Goal: Complete application form: Complete application form

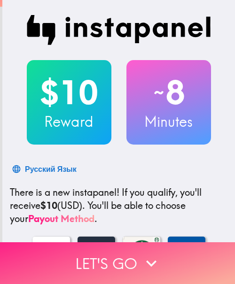
click at [98, 253] on button "Let's go" at bounding box center [117, 263] width 235 height 42
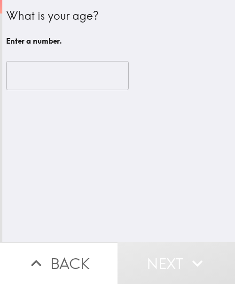
click at [42, 75] on input "number" at bounding box center [67, 75] width 122 height 29
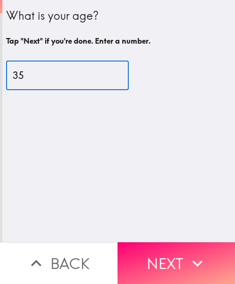
type input "35"
drag, startPoint x: 167, startPoint y: 253, endPoint x: 170, endPoint y: 268, distance: 14.9
click at [167, 253] on button "Next" at bounding box center [175, 263] width 117 height 42
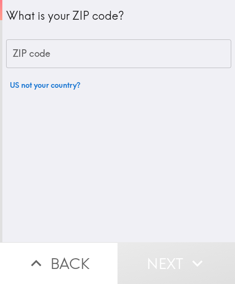
click at [110, 55] on input "ZIP code" at bounding box center [118, 53] width 225 height 29
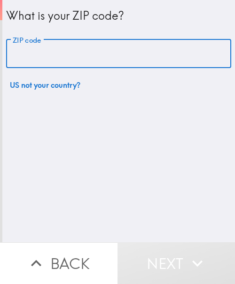
paste input "33621"
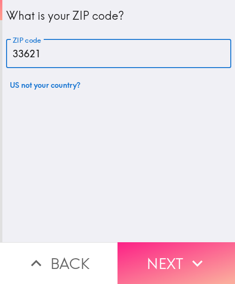
type input "33621"
click at [158, 255] on button "Next" at bounding box center [175, 263] width 117 height 42
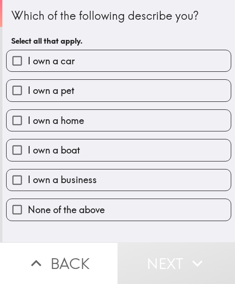
click at [90, 57] on label "I own a car" at bounding box center [119, 60] width 224 height 21
click at [28, 57] on input "I own a car" at bounding box center [17, 60] width 21 height 21
checkbox input "true"
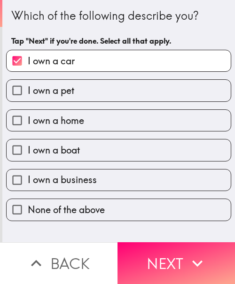
click at [94, 125] on label "I own a home" at bounding box center [119, 120] width 224 height 21
click at [28, 125] on input "I own a home" at bounding box center [17, 120] width 21 height 21
checkbox input "true"
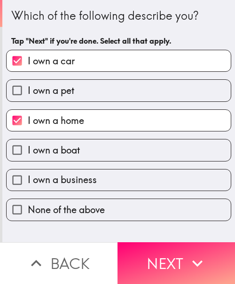
click at [90, 180] on span "I own a business" at bounding box center [62, 179] width 69 height 13
click at [28, 180] on input "I own a business" at bounding box center [17, 179] width 21 height 21
checkbox input "true"
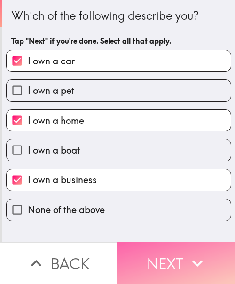
click at [187, 253] on icon "button" at bounding box center [197, 263] width 21 height 21
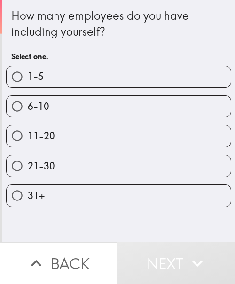
click at [58, 81] on label "1-5" at bounding box center [119, 76] width 224 height 21
click at [28, 81] on input "1-5" at bounding box center [17, 76] width 21 height 21
radio input "true"
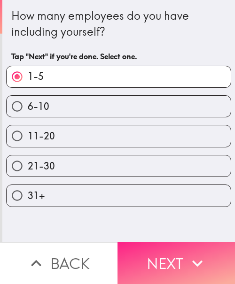
click at [158, 251] on button "Next" at bounding box center [175, 263] width 117 height 42
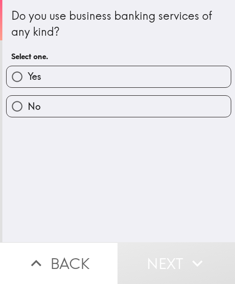
click at [74, 83] on label "Yes" at bounding box center [119, 76] width 224 height 21
click at [28, 83] on input "Yes" at bounding box center [17, 76] width 21 height 21
radio input "true"
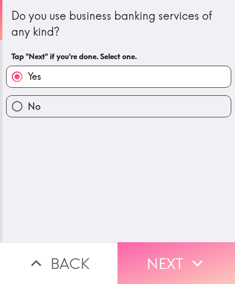
click at [159, 244] on button "Next" at bounding box center [175, 263] width 117 height 42
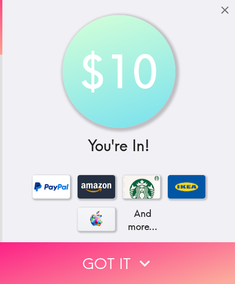
click at [151, 259] on button "Got it" at bounding box center [117, 263] width 235 height 42
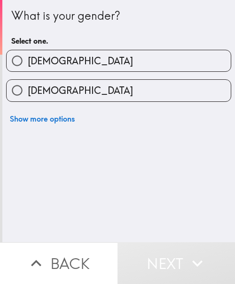
drag, startPoint x: 99, startPoint y: 59, endPoint x: 126, endPoint y: 64, distance: 27.7
click at [98, 59] on label "[DEMOGRAPHIC_DATA]" at bounding box center [119, 60] width 224 height 21
click at [28, 59] on input "[DEMOGRAPHIC_DATA]" at bounding box center [17, 60] width 21 height 21
radio input "true"
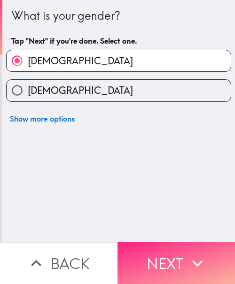
drag, startPoint x: 176, startPoint y: 245, endPoint x: 214, endPoint y: 245, distance: 38.0
click at [176, 245] on button "Next" at bounding box center [175, 263] width 117 height 42
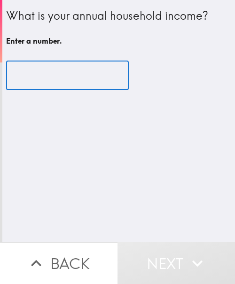
click at [23, 67] on input "number" at bounding box center [67, 75] width 122 height 29
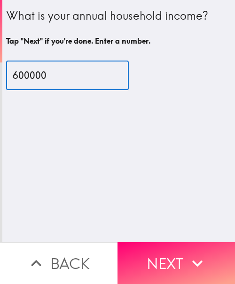
type input "600000"
drag, startPoint x: 46, startPoint y: 76, endPoint x: -4, endPoint y: 77, distance: 49.7
click at [0, 0] on html "What is your annual household income? Tap "Next" if you're done. Enter a number…" at bounding box center [117, 0] width 235 height 0
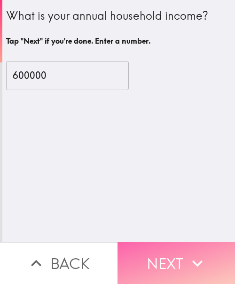
drag, startPoint x: 193, startPoint y: 255, endPoint x: 223, endPoint y: 252, distance: 30.2
click at [193, 255] on icon "button" at bounding box center [197, 263] width 21 height 21
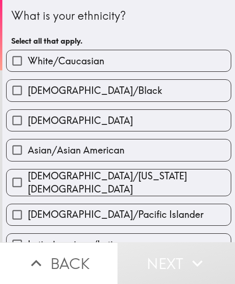
drag, startPoint x: 76, startPoint y: 64, endPoint x: 82, endPoint y: 62, distance: 6.4
click at [76, 64] on span "White/Caucasian" at bounding box center [66, 60] width 76 height 13
click at [28, 64] on input "White/Caucasian" at bounding box center [17, 60] width 21 height 21
checkbox input "true"
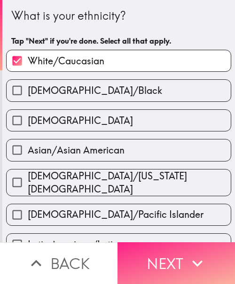
drag, startPoint x: 182, startPoint y: 242, endPoint x: 221, endPoint y: 242, distance: 38.9
click at [182, 242] on button "Next" at bounding box center [175, 263] width 117 height 42
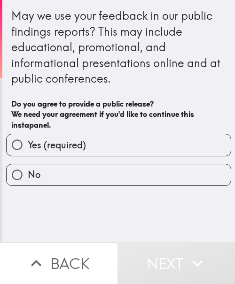
click at [83, 148] on label "Yes (required)" at bounding box center [119, 144] width 224 height 21
click at [28, 148] on input "Yes (required)" at bounding box center [17, 144] width 21 height 21
radio input "true"
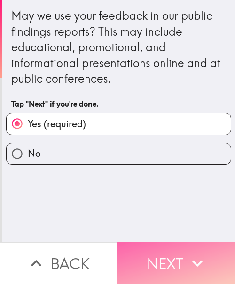
click at [198, 253] on icon "button" at bounding box center [197, 263] width 21 height 21
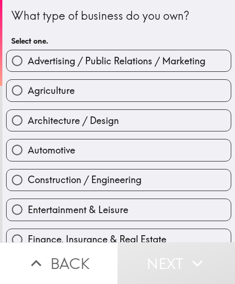
click at [112, 118] on span "Architecture / Design" at bounding box center [73, 120] width 91 height 13
click at [28, 118] on input "Architecture / Design" at bounding box center [17, 120] width 21 height 21
radio input "true"
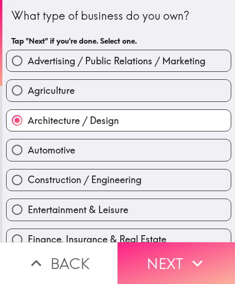
click at [161, 247] on button "Next" at bounding box center [175, 263] width 117 height 42
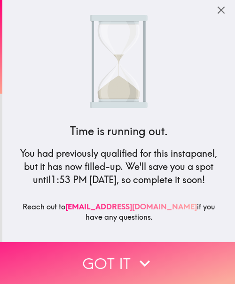
click at [184, 253] on button "Got it" at bounding box center [117, 263] width 235 height 42
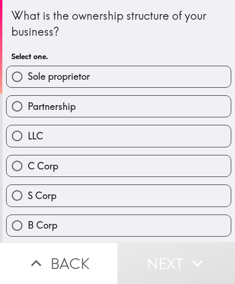
click at [106, 70] on label "Sole proprietor" at bounding box center [119, 76] width 224 height 21
click at [28, 70] on input "Sole proprietor" at bounding box center [17, 76] width 21 height 21
radio input "true"
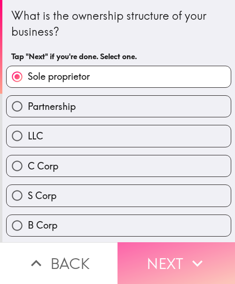
click at [180, 259] on button "Next" at bounding box center [175, 263] width 117 height 42
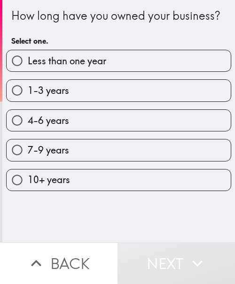
click at [122, 131] on label "4-6 years" at bounding box center [119, 120] width 224 height 21
click at [28, 131] on input "4-6 years" at bounding box center [17, 120] width 21 height 21
radio input "true"
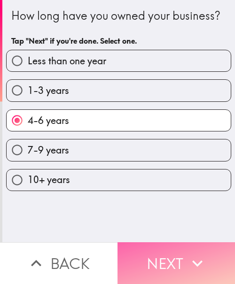
click at [139, 249] on button "Next" at bounding box center [175, 263] width 117 height 42
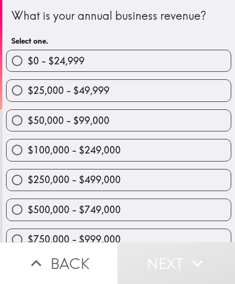
click at [120, 181] on label "$250,000 - $499,000" at bounding box center [119, 179] width 224 height 21
click at [28, 181] on input "$250,000 - $499,000" at bounding box center [17, 179] width 21 height 21
radio input "true"
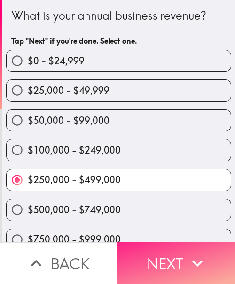
drag, startPoint x: 150, startPoint y: 241, endPoint x: 170, endPoint y: 246, distance: 21.4
click at [150, 242] on button "Next" at bounding box center [175, 263] width 117 height 42
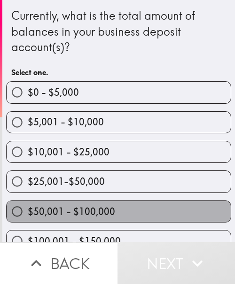
click at [122, 206] on label "$50,001 - $100,000" at bounding box center [119, 211] width 224 height 21
click at [28, 206] on input "$50,001 - $100,000" at bounding box center [17, 211] width 21 height 21
radio input "true"
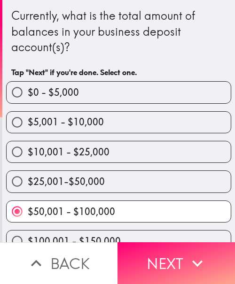
click at [202, 253] on icon "button" at bounding box center [197, 263] width 21 height 21
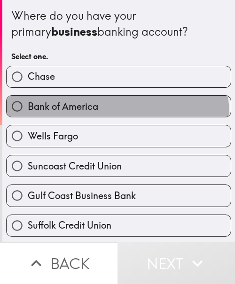
click at [113, 114] on label "Bank of America" at bounding box center [119, 106] width 224 height 21
click at [28, 114] on input "Bank of America" at bounding box center [17, 106] width 21 height 21
radio input "true"
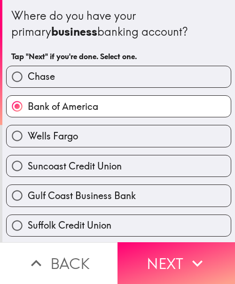
click at [80, 78] on label "Chase" at bounding box center [119, 76] width 224 height 21
click at [28, 78] on input "Chase" at bounding box center [17, 76] width 21 height 21
radio input "true"
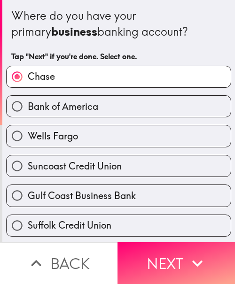
click at [84, 107] on span "Bank of America" at bounding box center [63, 106] width 70 height 13
click at [28, 107] on input "Bank of America" at bounding box center [17, 106] width 21 height 21
radio input "true"
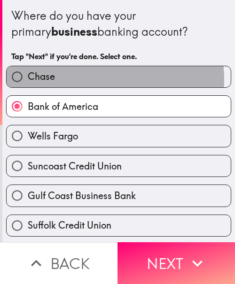
click at [98, 79] on label "Chase" at bounding box center [119, 76] width 224 height 21
click at [28, 79] on input "Chase" at bounding box center [17, 76] width 21 height 21
radio input "true"
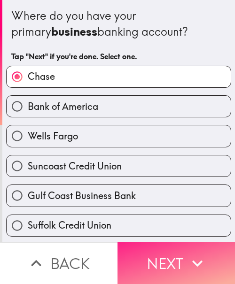
click at [181, 246] on button "Next" at bounding box center [175, 263] width 117 height 42
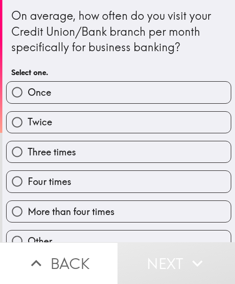
click at [68, 129] on label "Twice" at bounding box center [119, 122] width 224 height 21
click at [28, 129] on input "Twice" at bounding box center [17, 122] width 21 height 21
radio input "true"
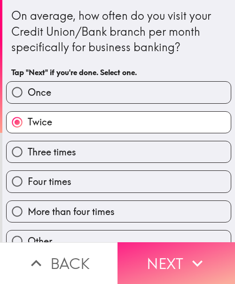
drag, startPoint x: 157, startPoint y: 253, endPoint x: 170, endPoint y: 253, distance: 13.1
click at [157, 253] on button "Next" at bounding box center [175, 263] width 117 height 42
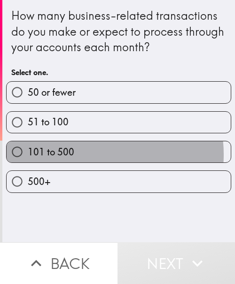
click at [80, 154] on label "101 to 500" at bounding box center [119, 151] width 224 height 21
click at [28, 154] on input "101 to 500" at bounding box center [17, 151] width 21 height 21
radio input "true"
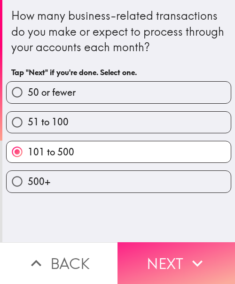
click at [161, 242] on button "Next" at bounding box center [175, 263] width 117 height 42
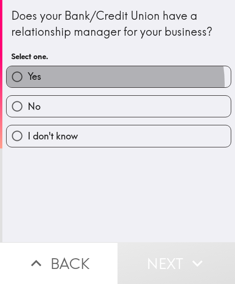
click at [109, 83] on label "Yes" at bounding box center [119, 76] width 224 height 21
click at [28, 83] on input "Yes" at bounding box center [17, 76] width 21 height 21
radio input "true"
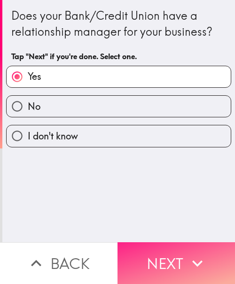
drag, startPoint x: 191, startPoint y: 251, endPoint x: 201, endPoint y: 251, distance: 9.9
click at [191, 253] on icon "button" at bounding box center [197, 263] width 21 height 21
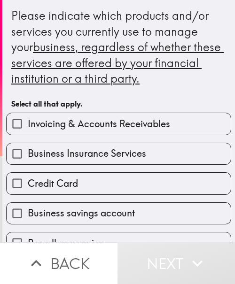
scroll to position [47, 0]
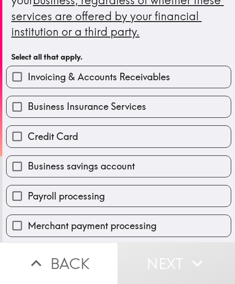
drag, startPoint x: 73, startPoint y: 76, endPoint x: 77, endPoint y: 84, distance: 9.0
click at [73, 76] on span "Invoicing & Accounts Receivables" at bounding box center [99, 76] width 142 height 13
click at [28, 76] on input "Invoicing & Accounts Receivables" at bounding box center [17, 76] width 21 height 21
checkbox input "true"
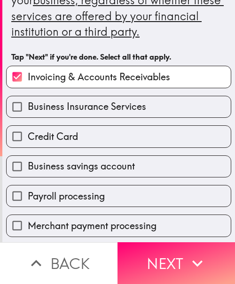
click at [82, 112] on span "Business Insurance Services" at bounding box center [87, 106] width 118 height 13
click at [28, 112] on input "Business Insurance Services" at bounding box center [17, 106] width 21 height 21
checkbox input "true"
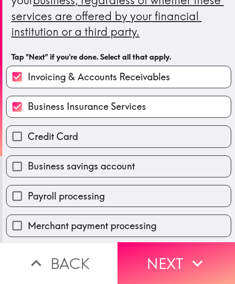
click at [66, 160] on span "Business savings account" at bounding box center [81, 166] width 107 height 13
click at [28, 160] on input "Business savings account" at bounding box center [17, 166] width 21 height 21
checkbox input "true"
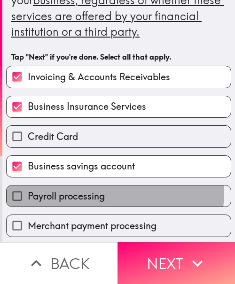
click at [67, 190] on span "Payroll processing" at bounding box center [66, 196] width 77 height 13
click at [28, 190] on input "Payroll processing" at bounding box center [17, 195] width 21 height 21
checkbox input "true"
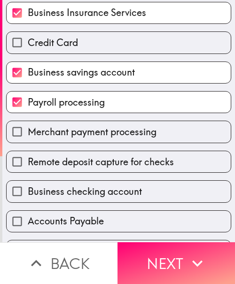
click at [70, 47] on span "Credit Card" at bounding box center [53, 42] width 50 height 13
click at [28, 47] on input "Credit Card" at bounding box center [17, 42] width 21 height 21
checkbox input "true"
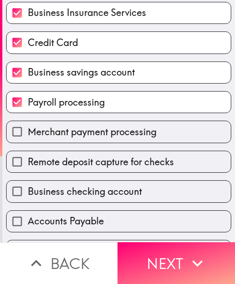
scroll to position [188, 0]
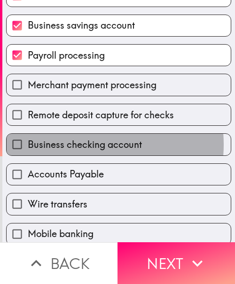
click at [74, 144] on span "Business checking account" at bounding box center [85, 144] width 114 height 13
click at [28, 144] on input "Business checking account" at bounding box center [17, 144] width 21 height 21
checkbox input "true"
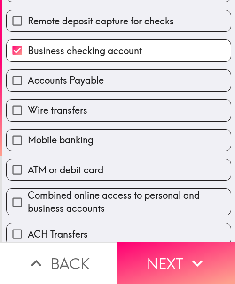
scroll to position [328, 0]
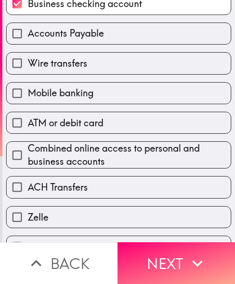
click at [63, 189] on span "ACH Transfers" at bounding box center [58, 187] width 60 height 13
click at [28, 189] on input "ACH Transfers" at bounding box center [17, 186] width 21 height 21
checkbox input "true"
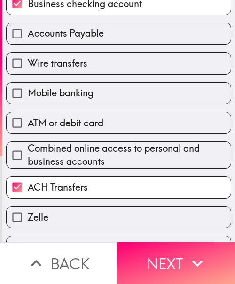
scroll to position [352, 0]
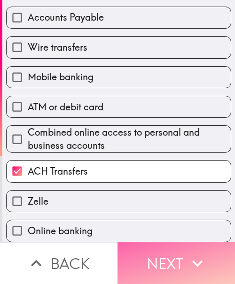
click at [137, 251] on button "Next" at bounding box center [175, 263] width 117 height 42
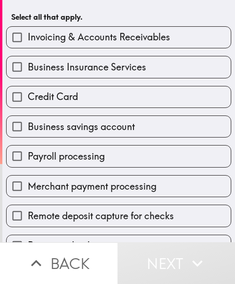
scroll to position [118, 0]
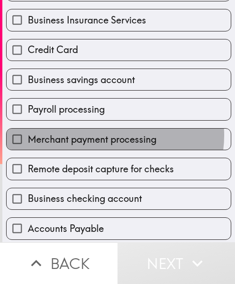
click at [101, 135] on span "Merchant payment processing" at bounding box center [92, 139] width 129 height 13
click at [28, 135] on input "Merchant payment processing" at bounding box center [17, 139] width 21 height 21
checkbox input "true"
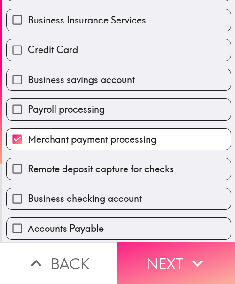
drag, startPoint x: 162, startPoint y: 252, endPoint x: 206, endPoint y: 252, distance: 44.1
click at [162, 252] on button "Next" at bounding box center [175, 263] width 117 height 42
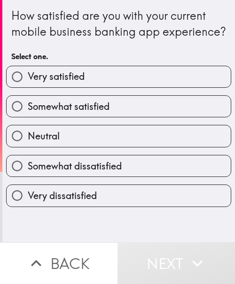
click at [101, 87] on label "Very satisfied" at bounding box center [119, 76] width 224 height 21
click at [28, 87] on input "Very satisfied" at bounding box center [17, 76] width 21 height 21
radio input "true"
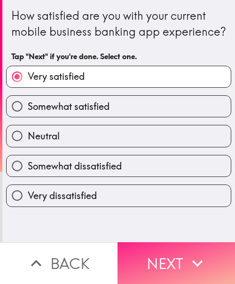
click at [162, 242] on button "Next" at bounding box center [175, 263] width 117 height 42
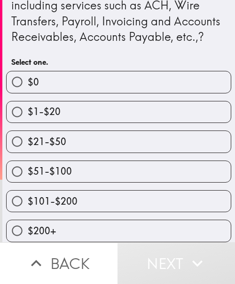
scroll to position [65, 0]
drag, startPoint x: 73, startPoint y: 163, endPoint x: 220, endPoint y: 185, distance: 148.6
click at [73, 163] on label "$51-$100" at bounding box center [119, 171] width 224 height 21
click at [28, 163] on input "$51-$100" at bounding box center [17, 171] width 21 height 21
radio input "true"
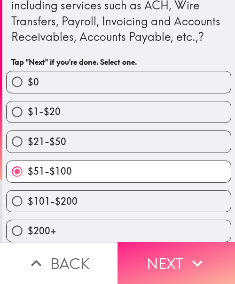
click at [177, 252] on button "Next" at bounding box center [175, 263] width 117 height 42
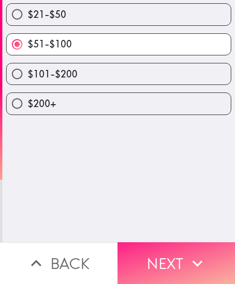
scroll to position [0, 0]
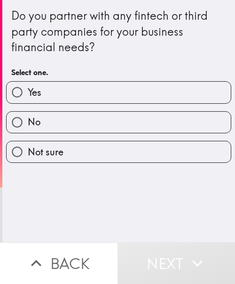
click at [133, 91] on label "Yes" at bounding box center [119, 92] width 224 height 21
click at [28, 91] on input "Yes" at bounding box center [17, 92] width 21 height 21
radio input "true"
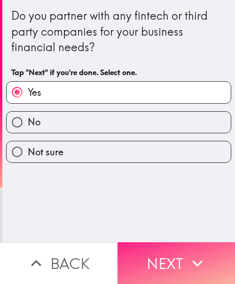
click at [161, 251] on button "Next" at bounding box center [175, 263] width 117 height 42
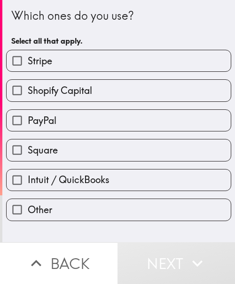
click at [103, 59] on label "Stripe" at bounding box center [119, 60] width 224 height 21
click at [28, 59] on input "Stripe" at bounding box center [17, 60] width 21 height 21
checkbox input "true"
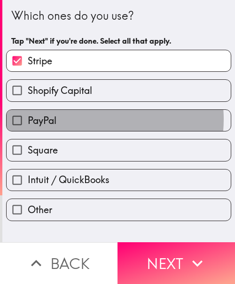
click at [81, 119] on label "PayPal" at bounding box center [119, 120] width 224 height 21
click at [28, 119] on input "PayPal" at bounding box center [17, 120] width 21 height 21
checkbox input "true"
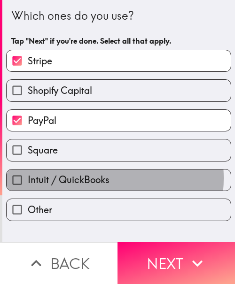
click at [85, 178] on span "Intuit / QuickBooks" at bounding box center [69, 179] width 82 height 13
click at [28, 178] on input "Intuit / QuickBooks" at bounding box center [17, 179] width 21 height 21
checkbox input "true"
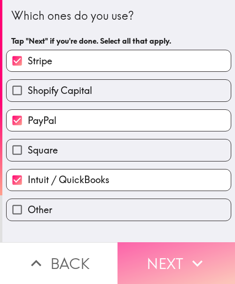
click at [172, 259] on button "Next" at bounding box center [175, 263] width 117 height 42
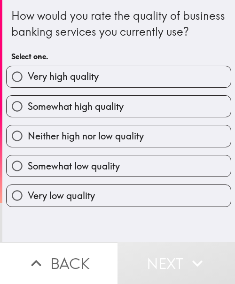
drag, startPoint x: 135, startPoint y: 125, endPoint x: 147, endPoint y: 125, distance: 12.2
click at [135, 117] on label "Somewhat high quality" at bounding box center [119, 106] width 224 height 21
click at [28, 117] on input "Somewhat high quality" at bounding box center [17, 106] width 21 height 21
radio input "true"
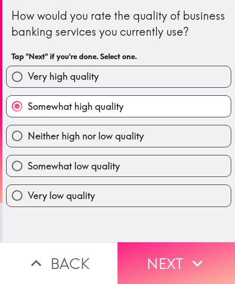
click at [169, 250] on button "Next" at bounding box center [175, 263] width 117 height 42
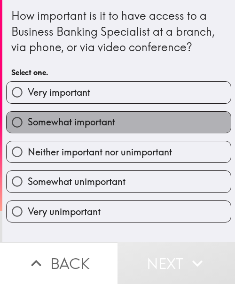
click at [154, 112] on label "Somewhat important" at bounding box center [119, 122] width 224 height 21
click at [28, 112] on input "Somewhat important" at bounding box center [17, 122] width 21 height 21
radio input "true"
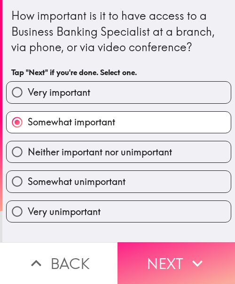
click at [181, 247] on button "Next" at bounding box center [175, 263] width 117 height 42
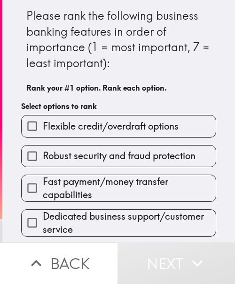
click at [135, 186] on span "Fast payment/money transfer capabilities" at bounding box center [129, 188] width 173 height 26
click at [43, 186] on input "Fast payment/money transfer capabilities" at bounding box center [32, 187] width 21 height 21
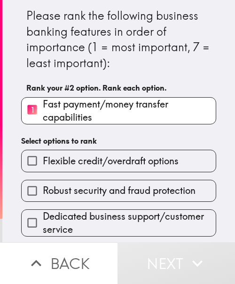
drag, startPoint x: 106, startPoint y: 178, endPoint x: 104, endPoint y: 187, distance: 9.2
click at [106, 178] on div "Robust security and fraud protection" at bounding box center [115, 187] width 202 height 30
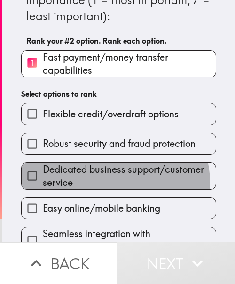
drag, startPoint x: 97, startPoint y: 183, endPoint x: 100, endPoint y: 202, distance: 19.1
click at [97, 183] on span "Dedicated business support/customer service" at bounding box center [129, 176] width 173 height 26
click at [43, 183] on input "Dedicated business support/customer service" at bounding box center [32, 175] width 21 height 21
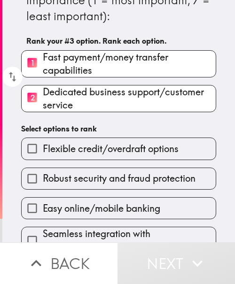
click at [99, 211] on span "Easy online/mobile banking" at bounding box center [101, 208] width 117 height 13
click at [43, 211] on input "Easy online/mobile banking" at bounding box center [32, 208] width 21 height 21
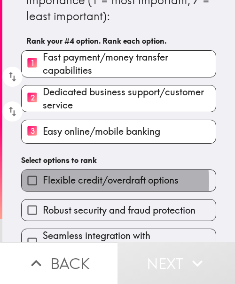
drag, startPoint x: 88, startPoint y: 182, endPoint x: 98, endPoint y: 203, distance: 22.7
click at [88, 182] on span "Flexible credit/overdraft options" at bounding box center [111, 180] width 136 height 13
click at [43, 182] on input "Flexible credit/overdraft options" at bounding box center [32, 180] width 21 height 21
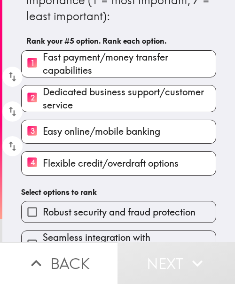
click at [90, 214] on span "Robust security and fraud protection" at bounding box center [119, 211] width 152 height 13
click at [43, 214] on input "Robust security and fraud protection" at bounding box center [32, 211] width 21 height 21
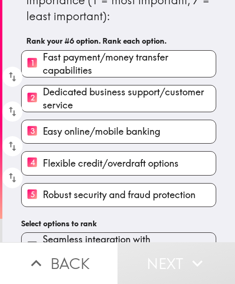
scroll to position [102, 0]
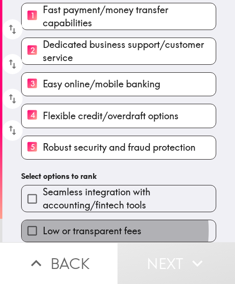
click at [85, 224] on span "Low or transparent fees" at bounding box center [92, 230] width 99 height 13
click at [43, 222] on input "Low or transparent fees" at bounding box center [32, 230] width 21 height 21
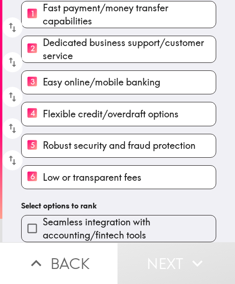
click at [100, 215] on span "Seamless integration with accounting/fintech tools" at bounding box center [129, 228] width 173 height 26
click at [43, 218] on input "Seamless integration with accounting/fintech tools" at bounding box center [32, 228] width 21 height 21
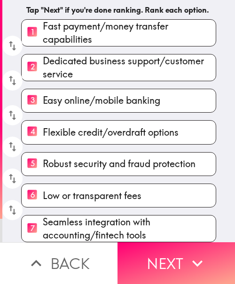
scroll to position [97, 0]
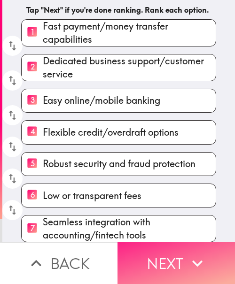
click at [173, 258] on button "Next" at bounding box center [175, 263] width 117 height 42
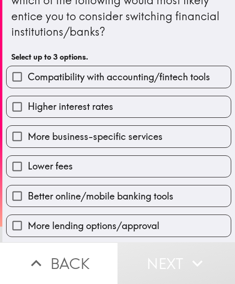
scroll to position [94, 0]
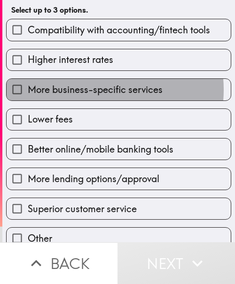
click at [89, 90] on span "More business-specific services" at bounding box center [95, 89] width 135 height 13
click at [28, 90] on input "More business-specific services" at bounding box center [17, 89] width 21 height 21
checkbox input "true"
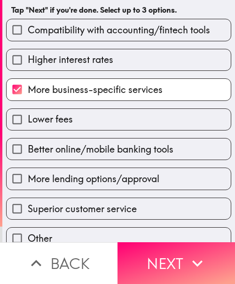
click at [101, 146] on span "Better online/mobile banking tools" at bounding box center [100, 149] width 145 height 13
click at [28, 146] on input "Better online/mobile banking tools" at bounding box center [17, 148] width 21 height 21
checkbox input "true"
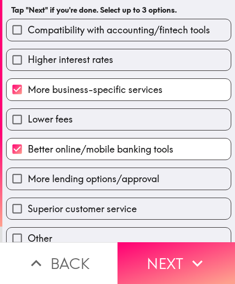
click at [81, 119] on label "Lower fees" at bounding box center [119, 119] width 224 height 21
click at [28, 119] on input "Lower fees" at bounding box center [17, 119] width 21 height 21
checkbox input "true"
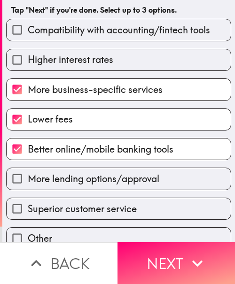
click at [187, 254] on icon "button" at bounding box center [197, 263] width 21 height 21
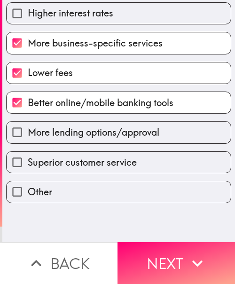
scroll to position [0, 0]
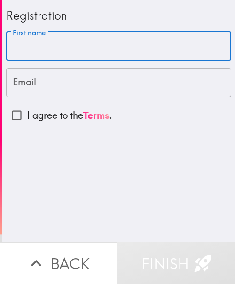
click at [42, 46] on input "First name" at bounding box center [118, 46] width 225 height 29
paste input "[PERSON_NAME]"
type input "[PERSON_NAME]"
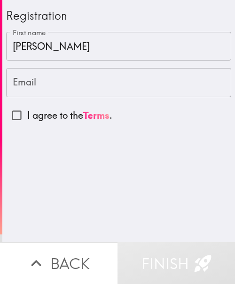
click at [46, 83] on input "Email" at bounding box center [118, 82] width 225 height 29
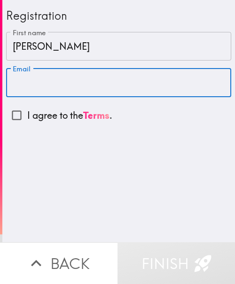
paste input "[EMAIL_ADDRESS][DOMAIN_NAME]"
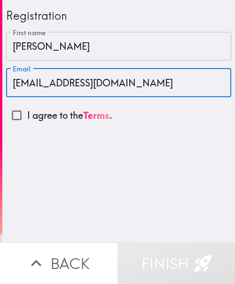
type input "[EMAIL_ADDRESS][DOMAIN_NAME]"
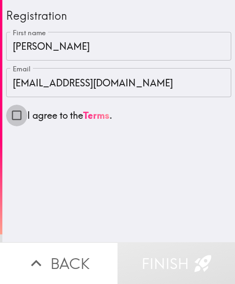
click at [14, 112] on input "I agree to the Terms ." at bounding box center [16, 115] width 21 height 21
checkbox input "true"
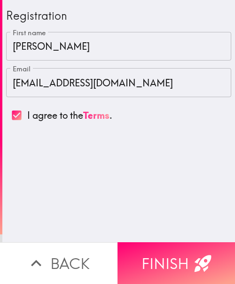
drag, startPoint x: 42, startPoint y: 46, endPoint x: 54, endPoint y: 59, distance: 17.2
click at [42, 46] on input "[PERSON_NAME]" at bounding box center [118, 46] width 225 height 29
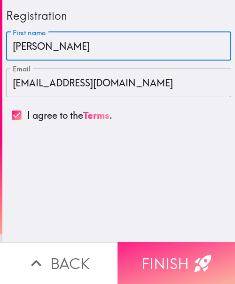
type input "[PERSON_NAME]"
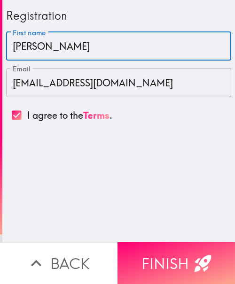
click at [186, 251] on button "Finish" at bounding box center [175, 263] width 117 height 42
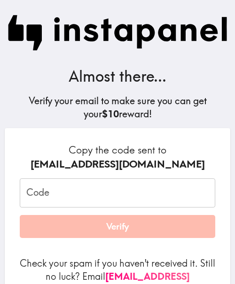
scroll to position [77, 0]
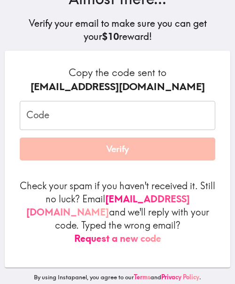
click at [91, 116] on input "Code" at bounding box center [117, 115] width 195 height 29
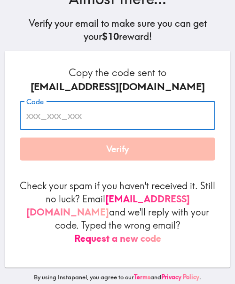
paste input "HKJ_gUb_Gbn"
type input "HKJ_gUb_Gbn"
click at [136, 158] on button "Verify" at bounding box center [117, 148] width 195 height 23
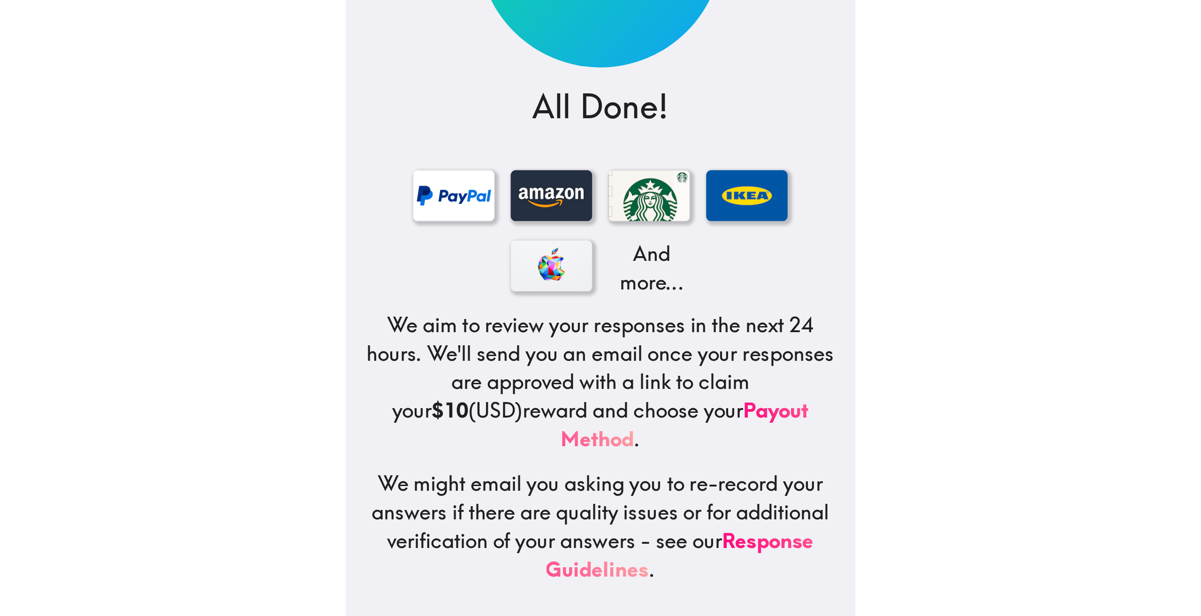
scroll to position [0, 0]
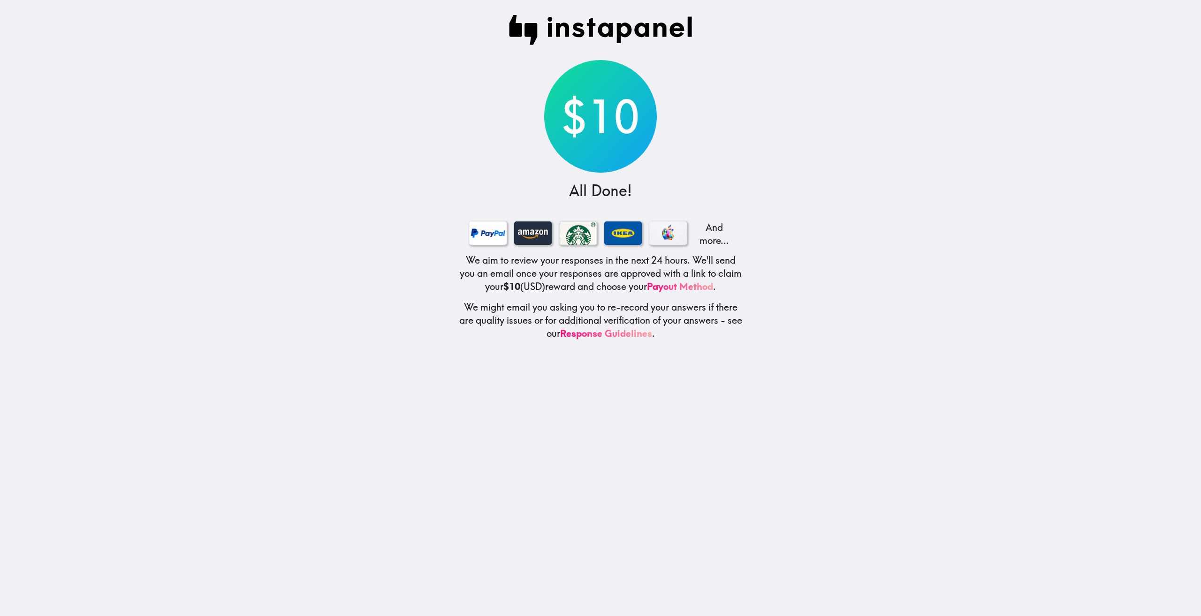
click at [234, 266] on main "$10 All Done! And more... We aim to review your responses in the next 24 hours.…" at bounding box center [600, 308] width 1201 height 616
